Goal: Information Seeking & Learning: Learn about a topic

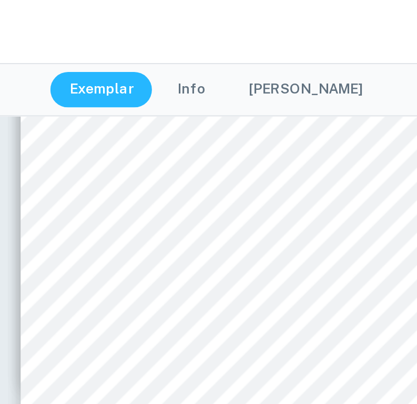
scroll to position [643, 30]
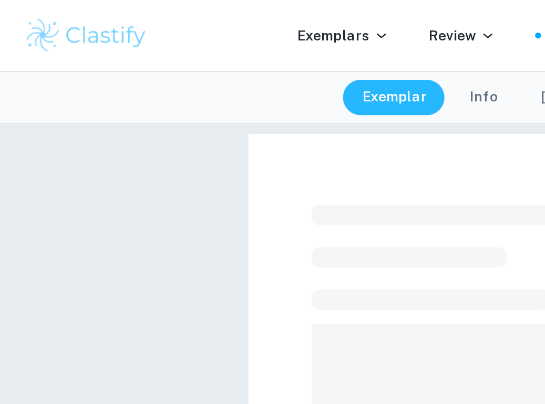
click at [51, 17] on img at bounding box center [46, 18] width 67 height 21
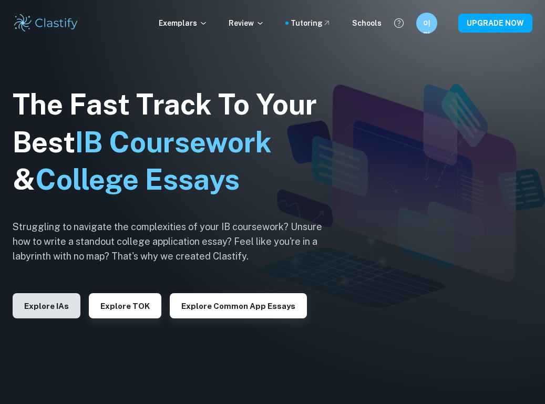
click at [76, 304] on button "Explore IAs" at bounding box center [47, 305] width 68 height 25
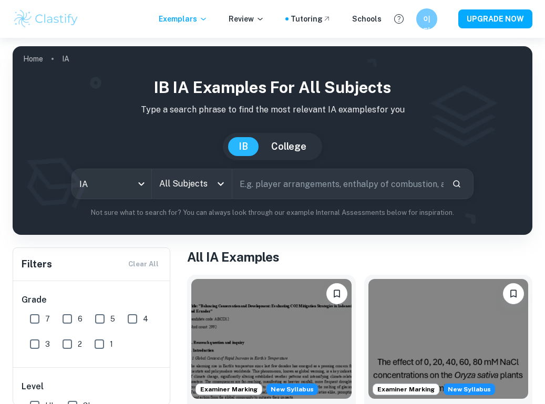
click at [311, 190] on input "text" at bounding box center [337, 183] width 211 height 29
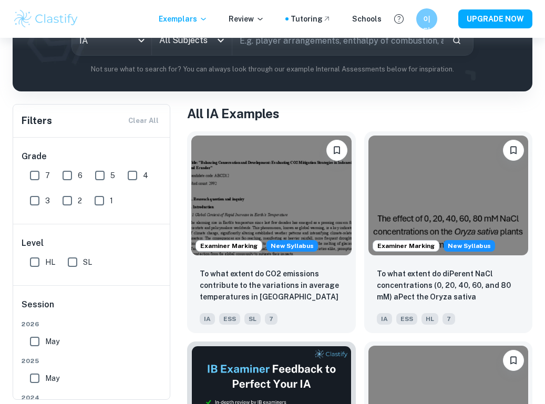
scroll to position [146, 0]
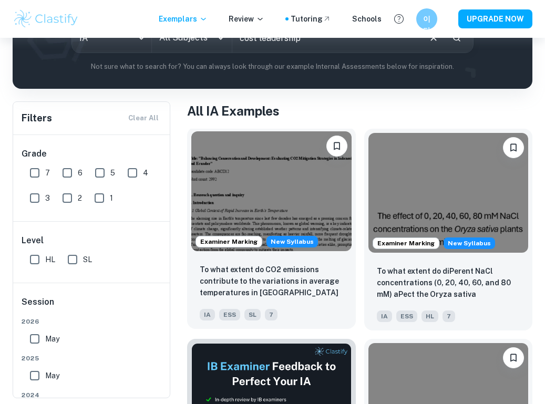
type input "cost leadership"
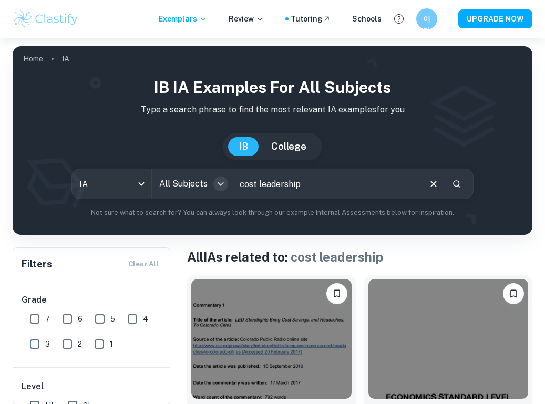
click at [215, 187] on icon "Open" at bounding box center [220, 184] width 13 height 13
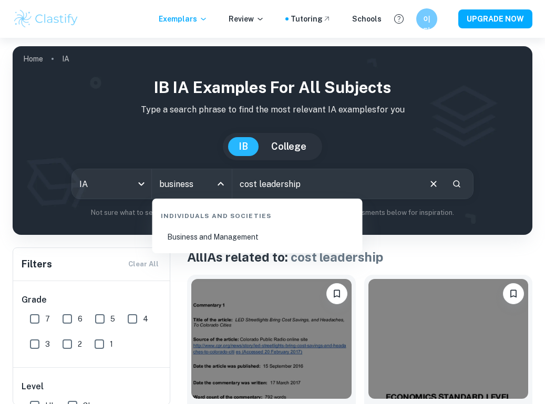
click at [239, 243] on li "Business and Management" at bounding box center [258, 237] width 202 height 24
type input "Business and Management"
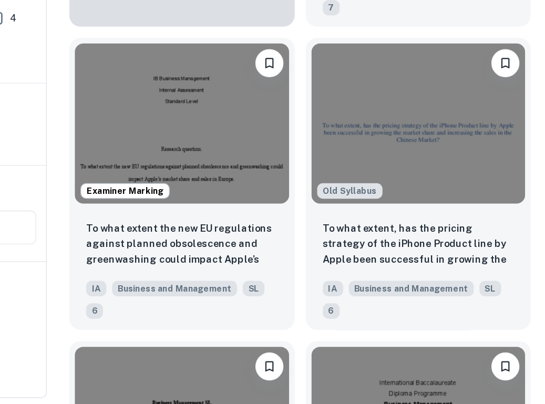
scroll to position [1094, 0]
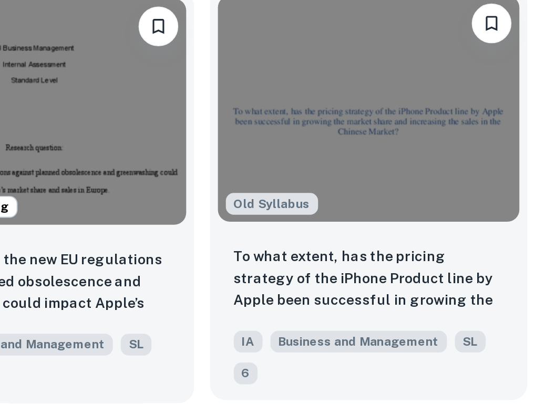
click at [368, 188] on img at bounding box center [448, 248] width 160 height 120
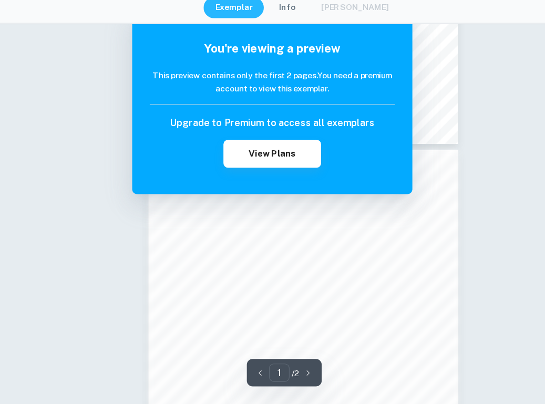
scroll to position [319, 0]
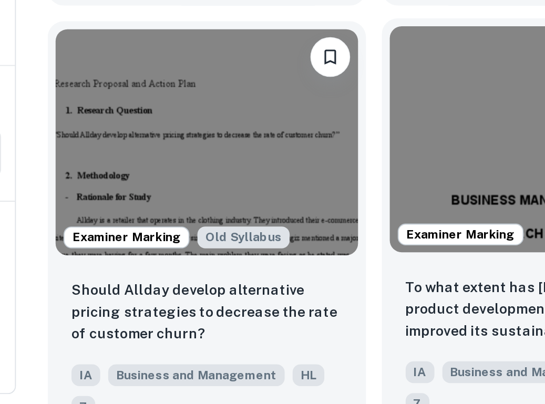
scroll to position [2011, 0]
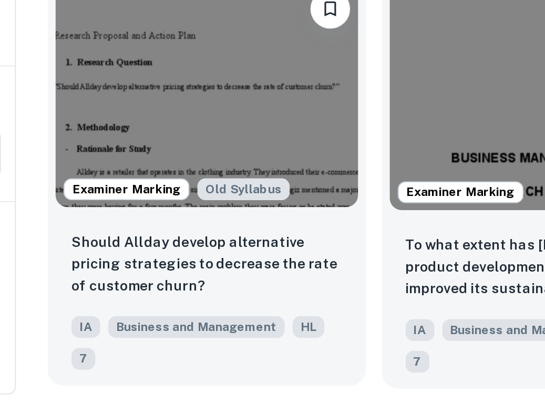
click at [191, 180] on img at bounding box center [271, 240] width 160 height 120
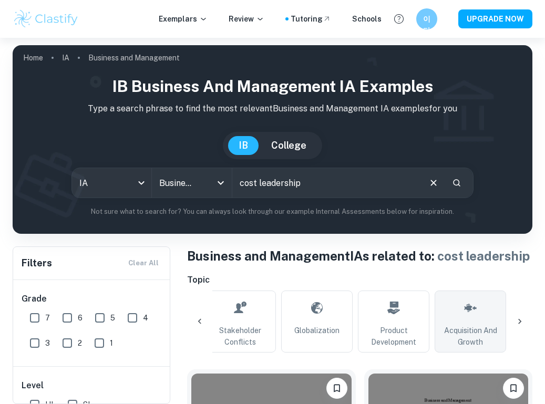
scroll to position [4, 0]
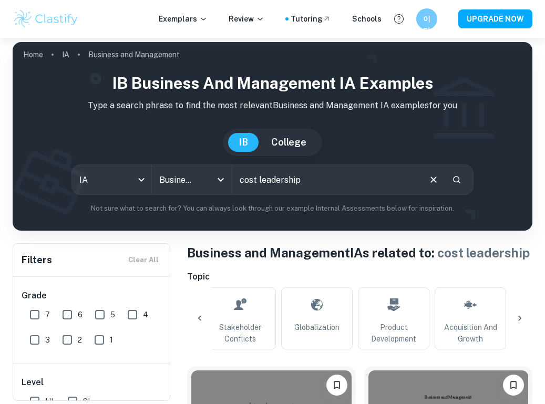
click at [517, 314] on icon at bounding box center [519, 318] width 11 height 11
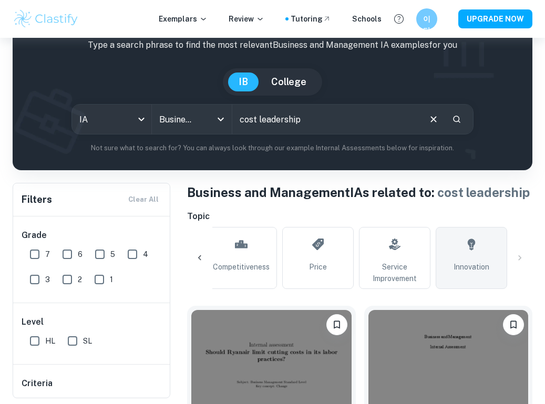
scroll to position [0, 1694]
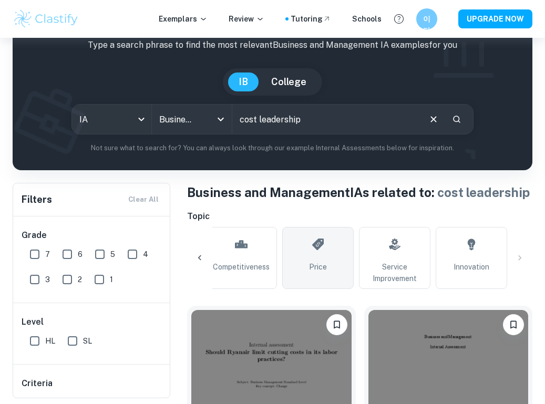
click at [312, 266] on span "Price" at bounding box center [318, 267] width 18 height 12
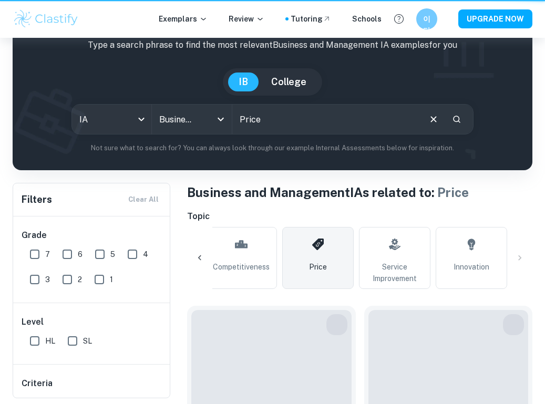
type input "Price"
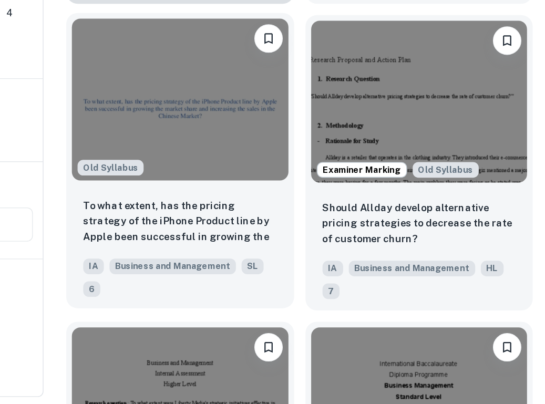
scroll to position [1164, 0]
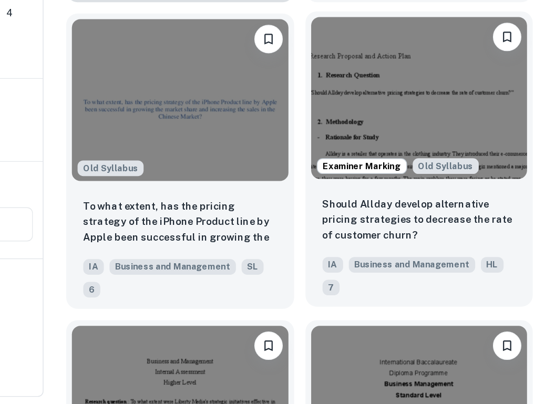
click at [368, 118] on img at bounding box center [448, 178] width 160 height 120
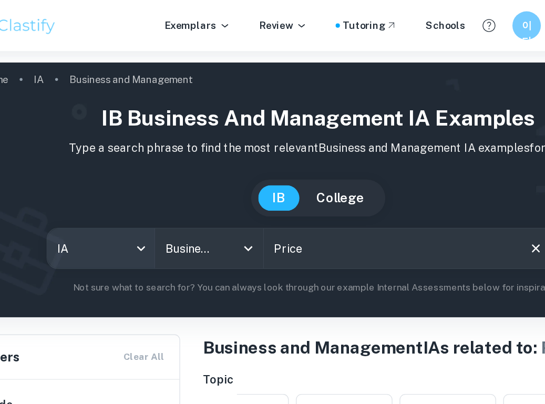
click at [92, 184] on body "We value your privacy We use cookies to enhance your browsing experience, serve…" at bounding box center [272, 240] width 545 height 404
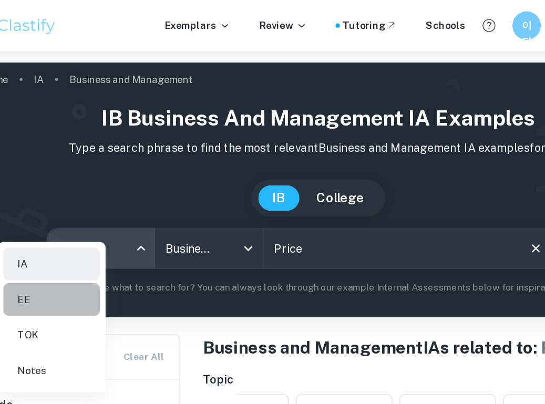
click at [57, 218] on li "EE" at bounding box center [74, 222] width 71 height 24
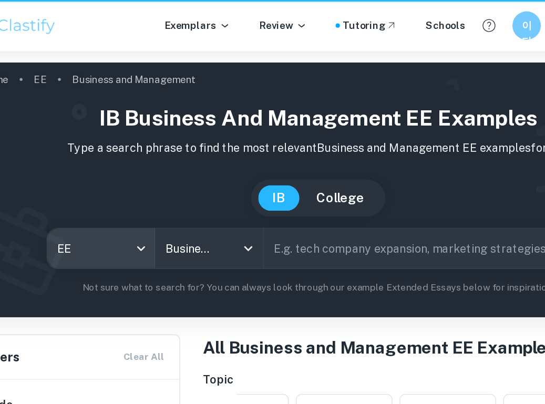
type input "ee"
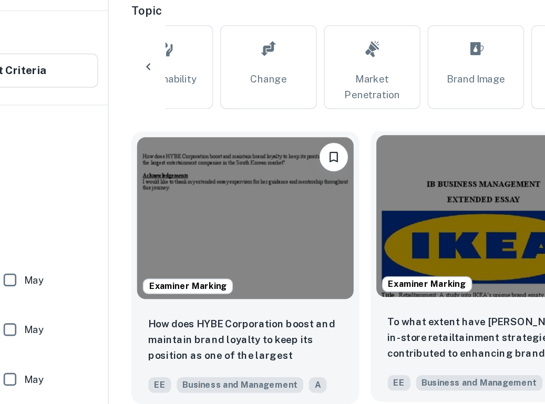
scroll to position [171, 0]
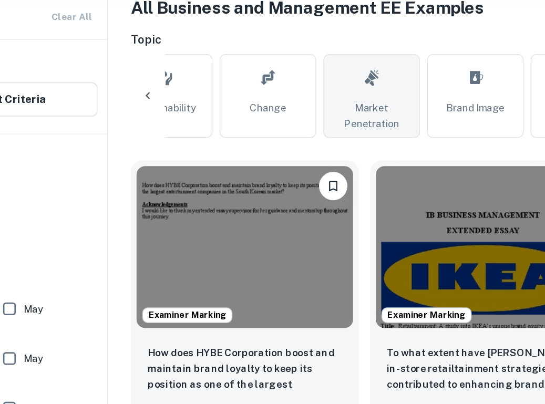
click at [334, 154] on span "Market Penetration" at bounding box center [365, 165] width 62 height 23
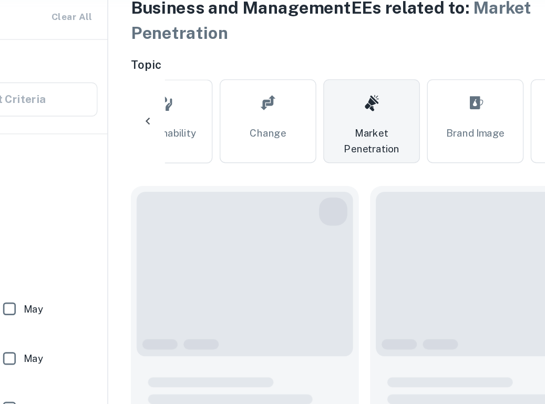
type input "Market Penetration"
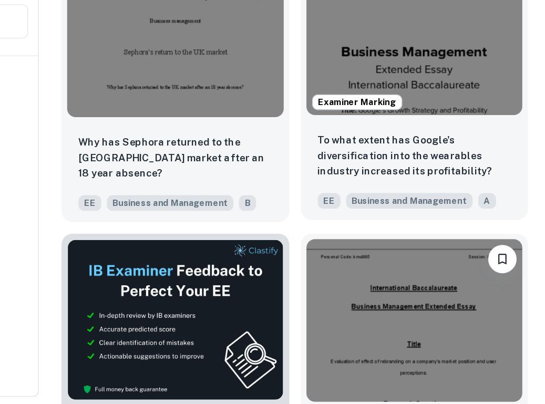
scroll to position [323, 0]
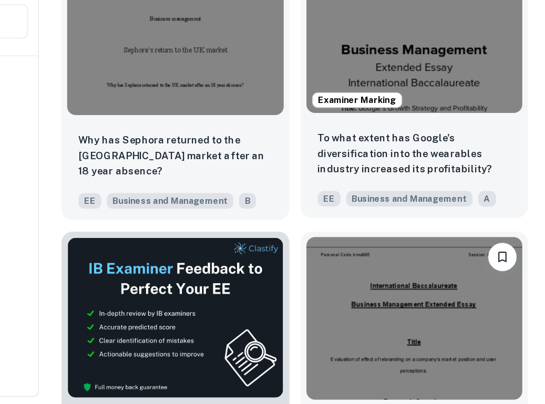
click at [368, 75] on img at bounding box center [448, 129] width 160 height 120
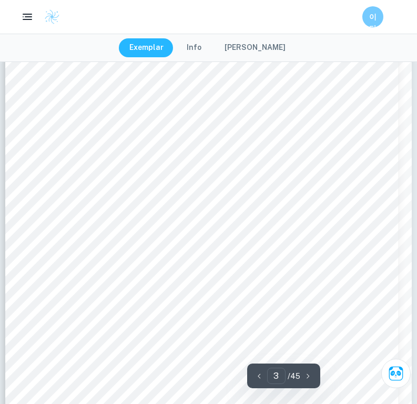
scroll to position [1215, 1]
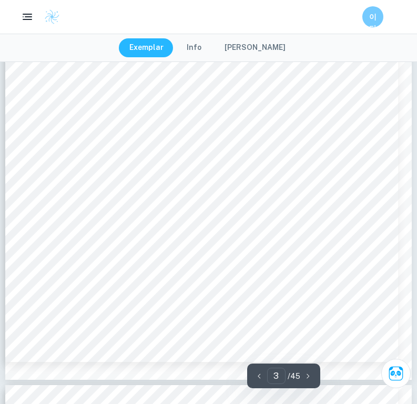
type input "4"
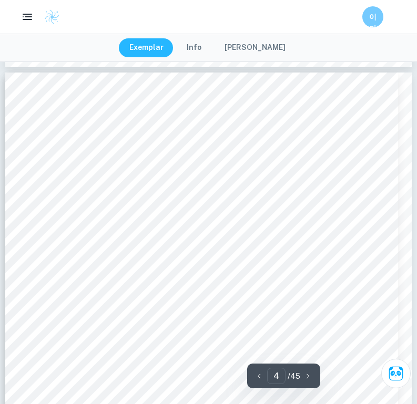
scroll to position [1757, 0]
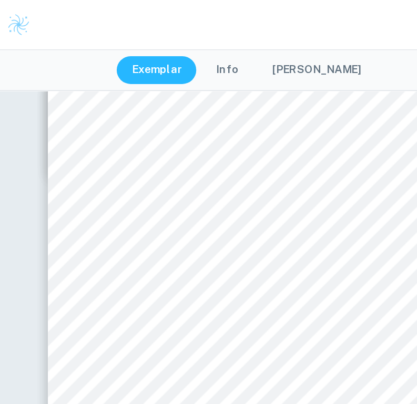
scroll to position [1559, 0]
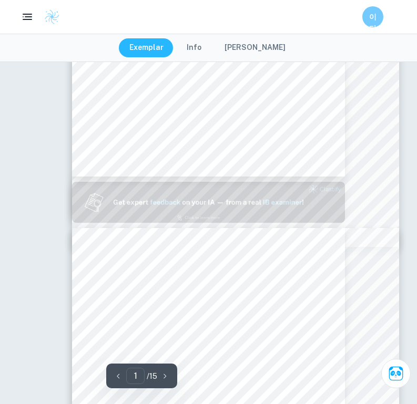
type input "2"
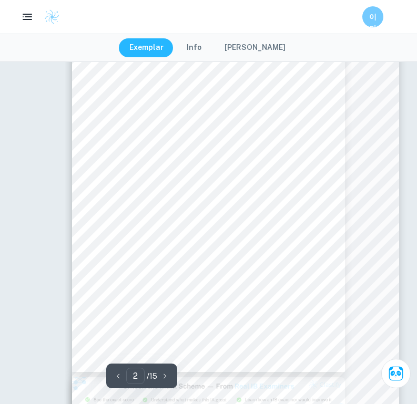
scroll to position [462, 0]
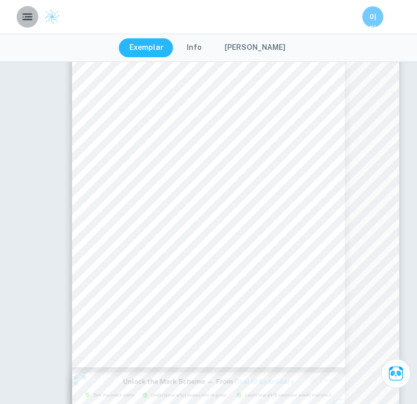
click at [34, 16] on button "button" at bounding box center [27, 17] width 22 height 22
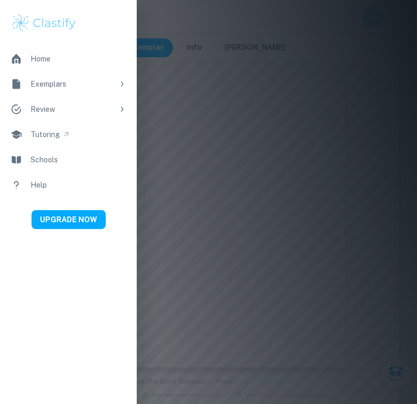
click at [81, 84] on div "Exemplars" at bounding box center [71, 84] width 83 height 12
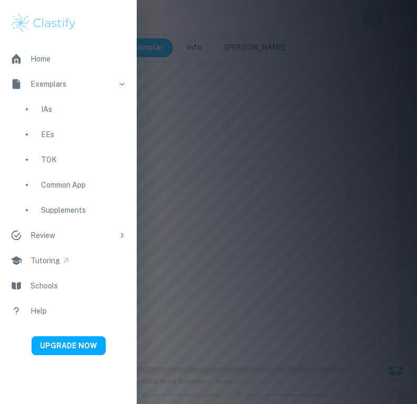
click at [86, 115] on link "IAs" at bounding box center [68, 109] width 137 height 25
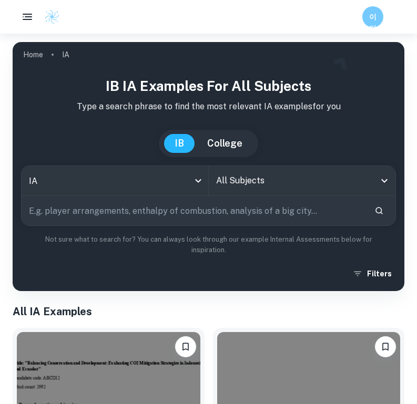
click at [275, 185] on input "All Subjects" at bounding box center [294, 181] width 162 height 20
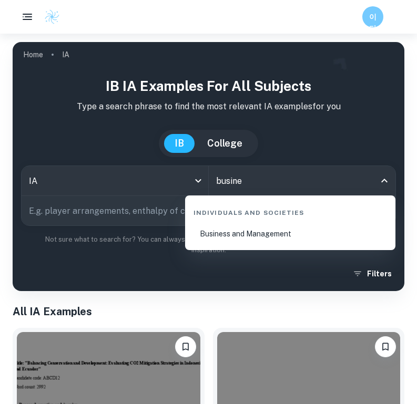
type input "busines"
click at [266, 245] on li "Business and Management" at bounding box center [290, 234] width 202 height 24
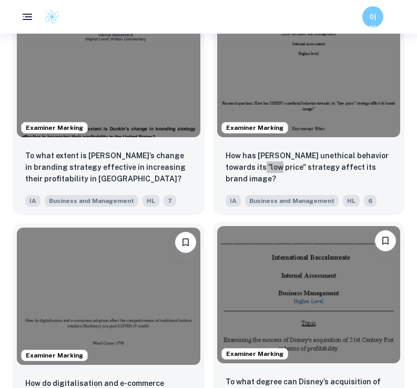
scroll to position [1352, 0]
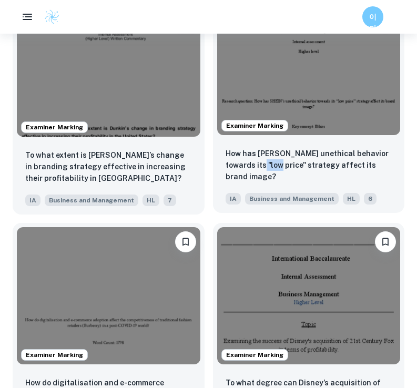
click at [316, 106] on img at bounding box center [308, 66] width 183 height 137
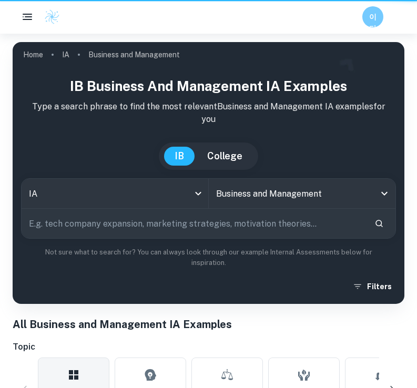
scroll to position [1352, 0]
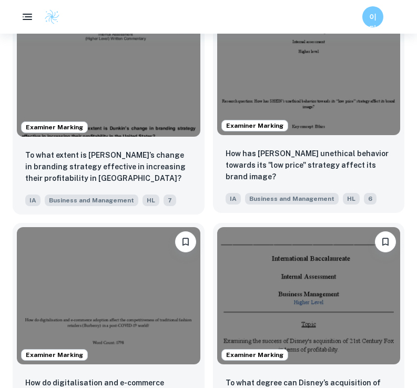
click at [301, 87] on img at bounding box center [308, 66] width 183 height 137
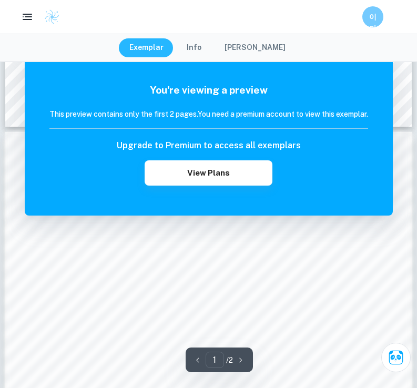
scroll to position [477, 0]
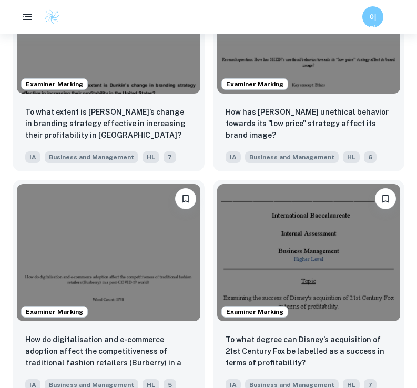
scroll to position [1406, 0]
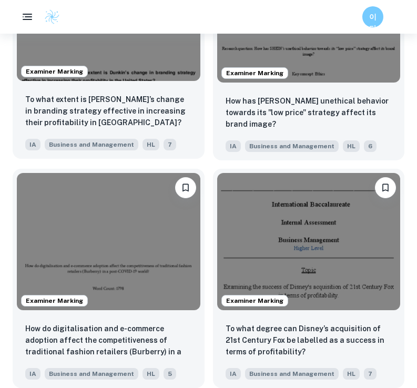
click at [165, 83] on div "Examiner Marking" at bounding box center [109, 13] width 192 height 146
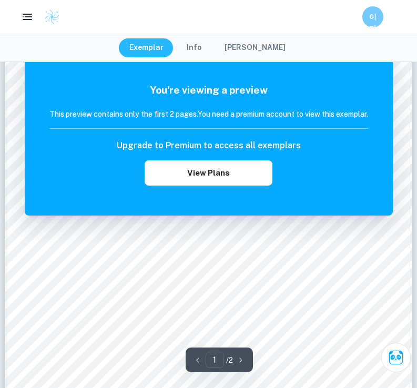
scroll to position [33, 0]
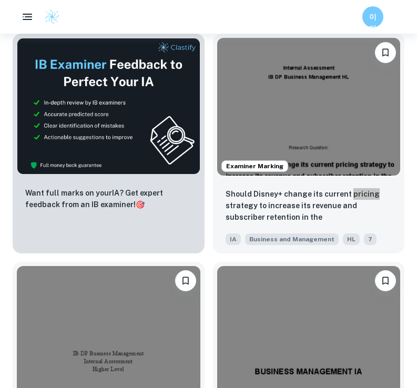
scroll to position [14655, 0]
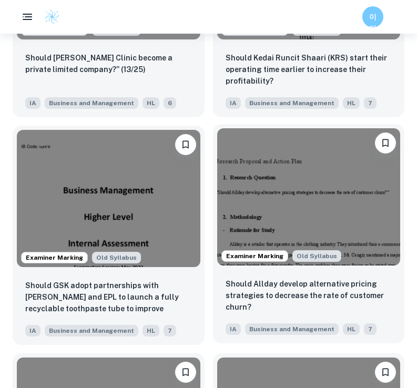
click at [350, 196] on img at bounding box center [308, 196] width 183 height 137
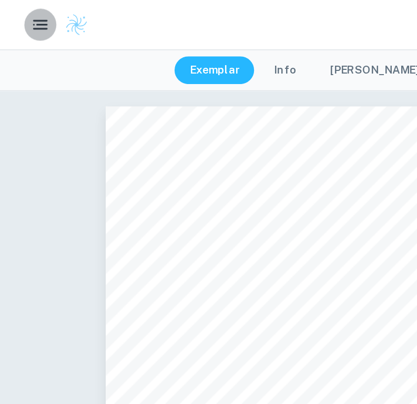
click at [30, 18] on icon "button" at bounding box center [27, 17] width 13 height 13
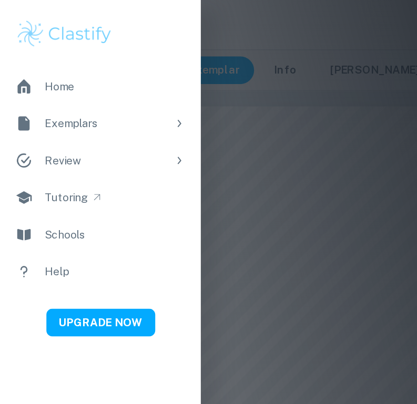
click at [68, 85] on div "Exemplars" at bounding box center [71, 84] width 83 height 12
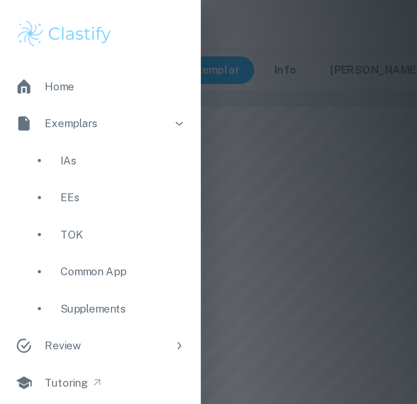
click at [67, 129] on div "EEs" at bounding box center [83, 135] width 85 height 12
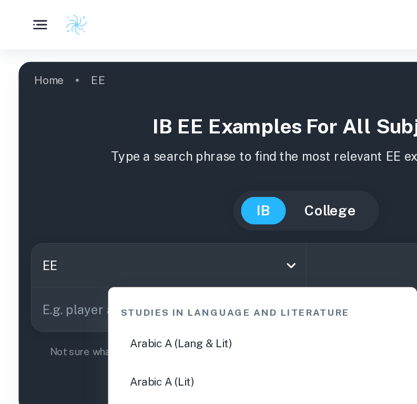
click at [241, 185] on input "All Subjects" at bounding box center [294, 181] width 162 height 20
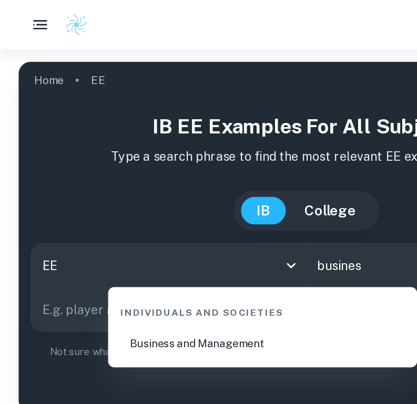
type input "business"
click at [221, 241] on li "Business and Management" at bounding box center [179, 234] width 202 height 24
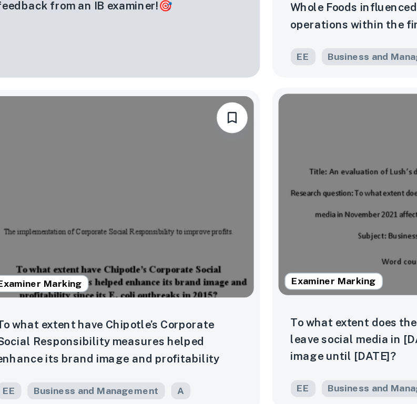
scroll to position [691, 0]
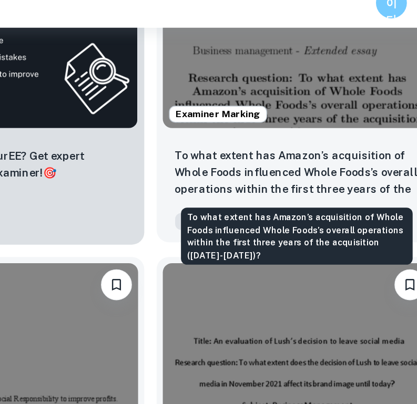
click at [218, 54] on img at bounding box center [308, 32] width 183 height 137
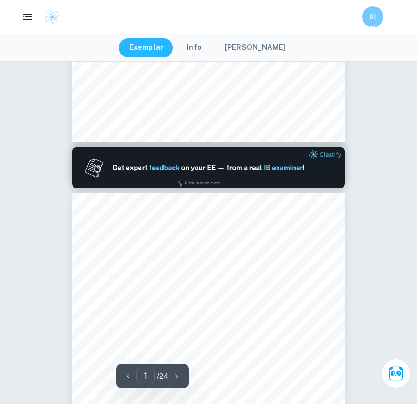
type input "2"
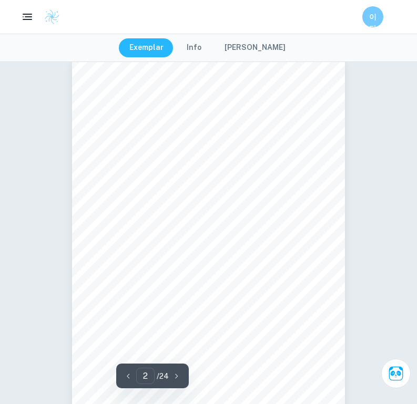
scroll to position [413, 0]
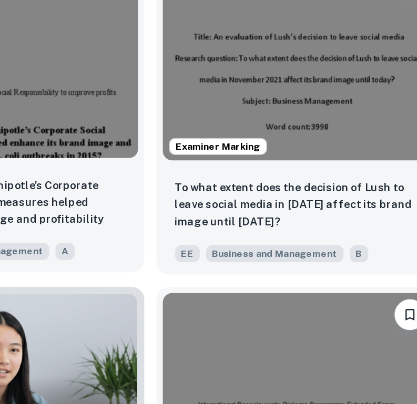
scroll to position [812, 0]
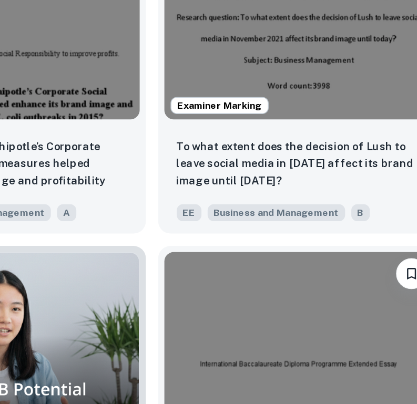
click at [204, 114] on div "Examiner Marking To what extent does the decision of Lush to leave social media…" at bounding box center [304, 173] width 200 height 227
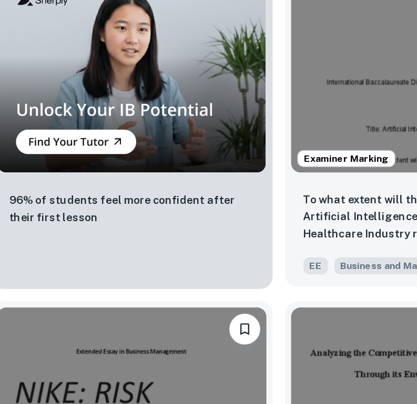
scroll to position [1236, 0]
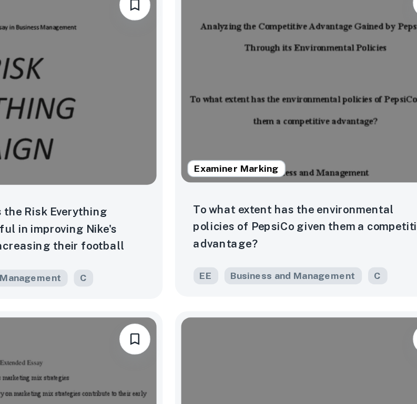
click at [217, 104] on img at bounding box center [308, 172] width 183 height 137
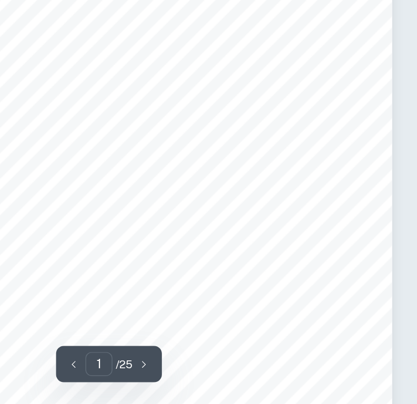
type input "2"
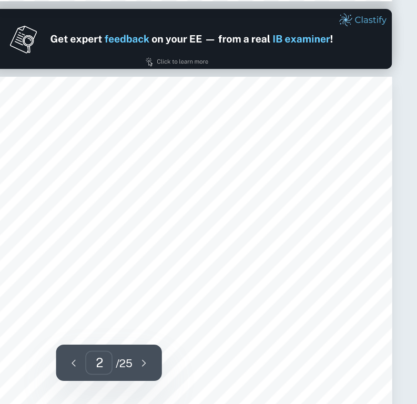
scroll to position [311, 0]
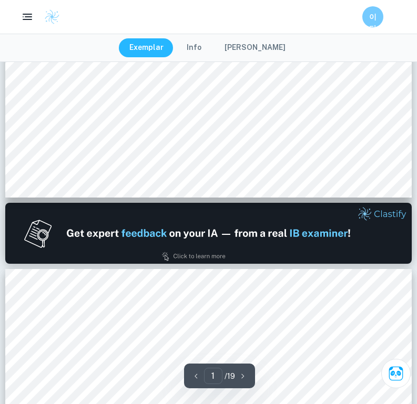
type input "2"
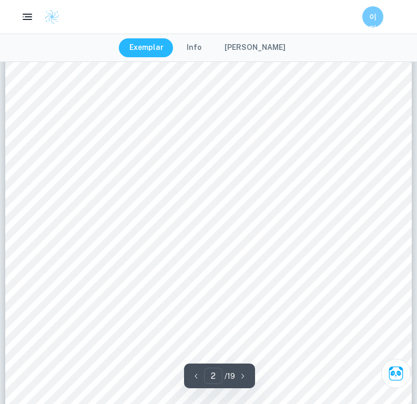
scroll to position [674, 0]
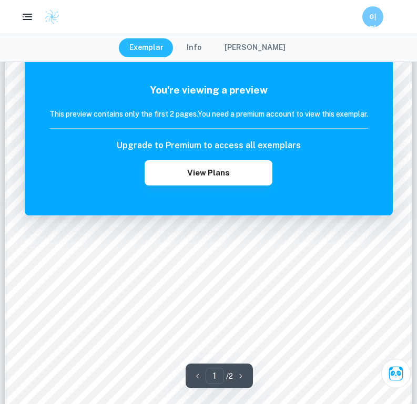
scroll to position [36, 0]
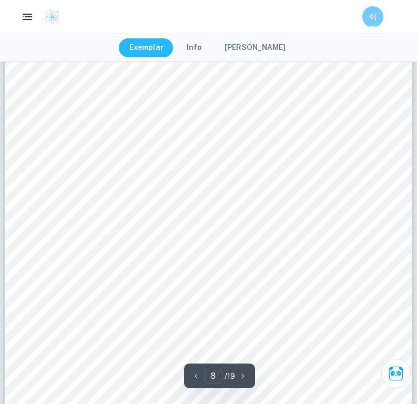
scroll to position [4020, 0]
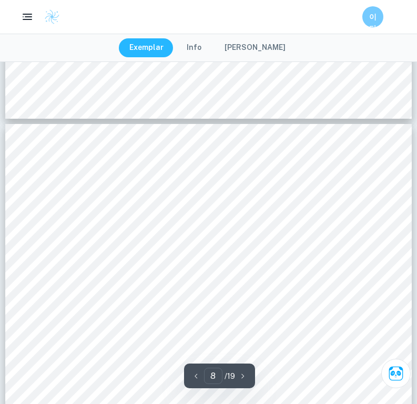
type input "7"
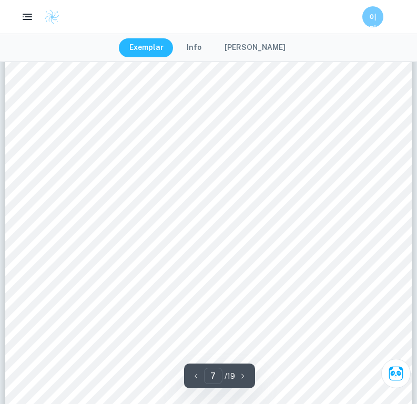
scroll to position [3478, 0]
click at [22, 22] on icon "button" at bounding box center [27, 17] width 13 height 13
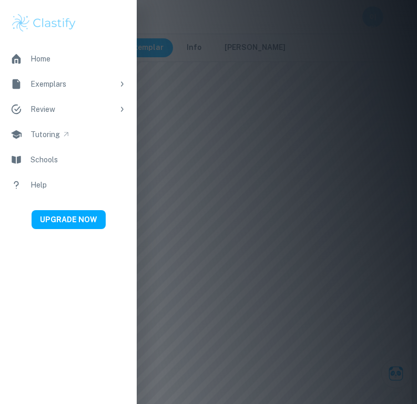
click at [163, 105] on div at bounding box center [208, 202] width 417 height 404
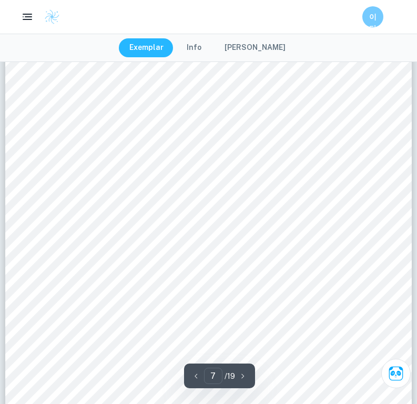
click at [203, 49] on button "Info" at bounding box center [194, 47] width 36 height 19
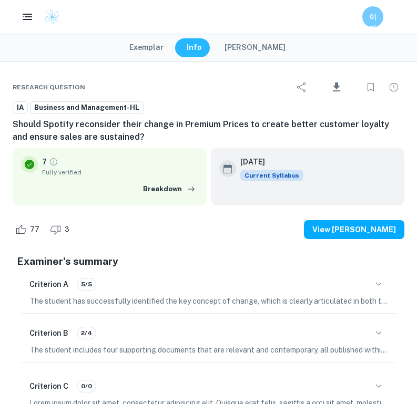
click at [171, 48] on button "Exemplar" at bounding box center [146, 47] width 55 height 19
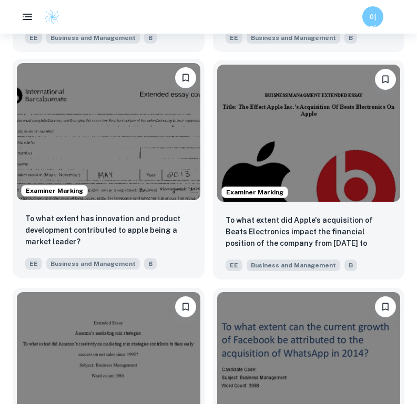
scroll to position [1960, 0]
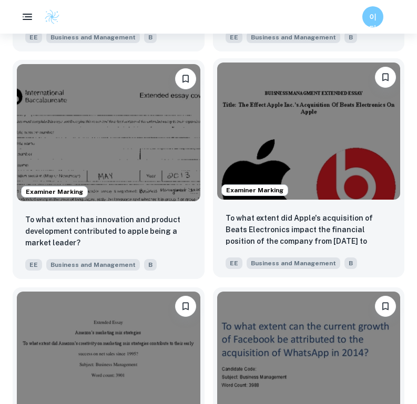
click at [262, 138] on img at bounding box center [308, 131] width 183 height 137
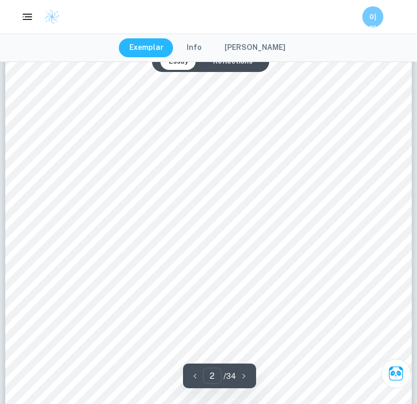
scroll to position [800, 0]
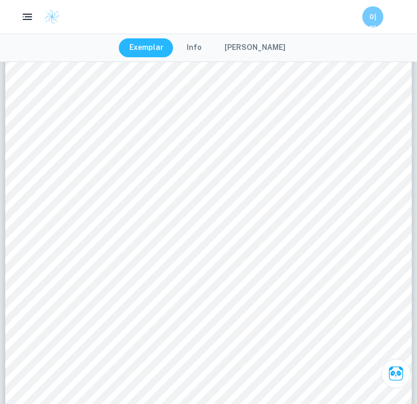
type input "4"
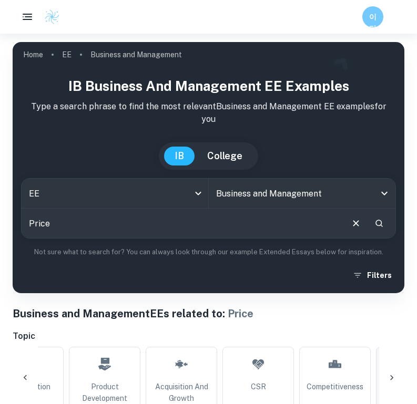
scroll to position [0, 1444]
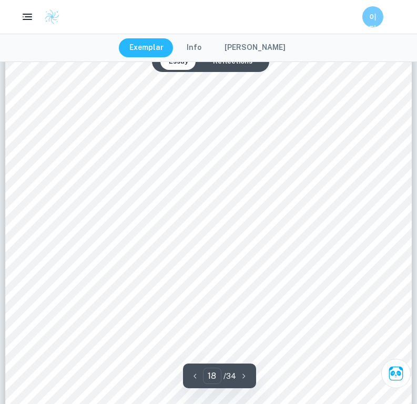
scroll to position [10303, 0]
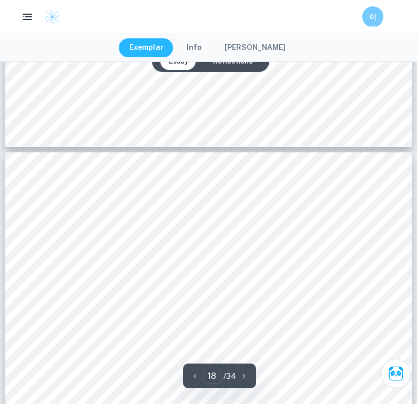
type input "17"
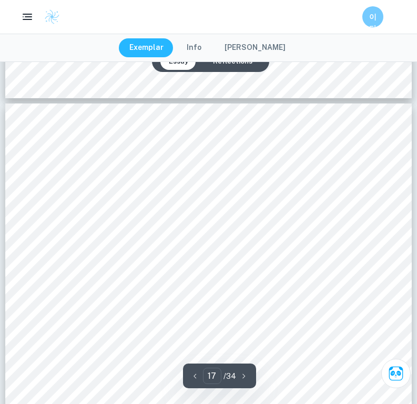
scroll to position [9466, 0]
